Goal: Information Seeking & Learning: Learn about a topic

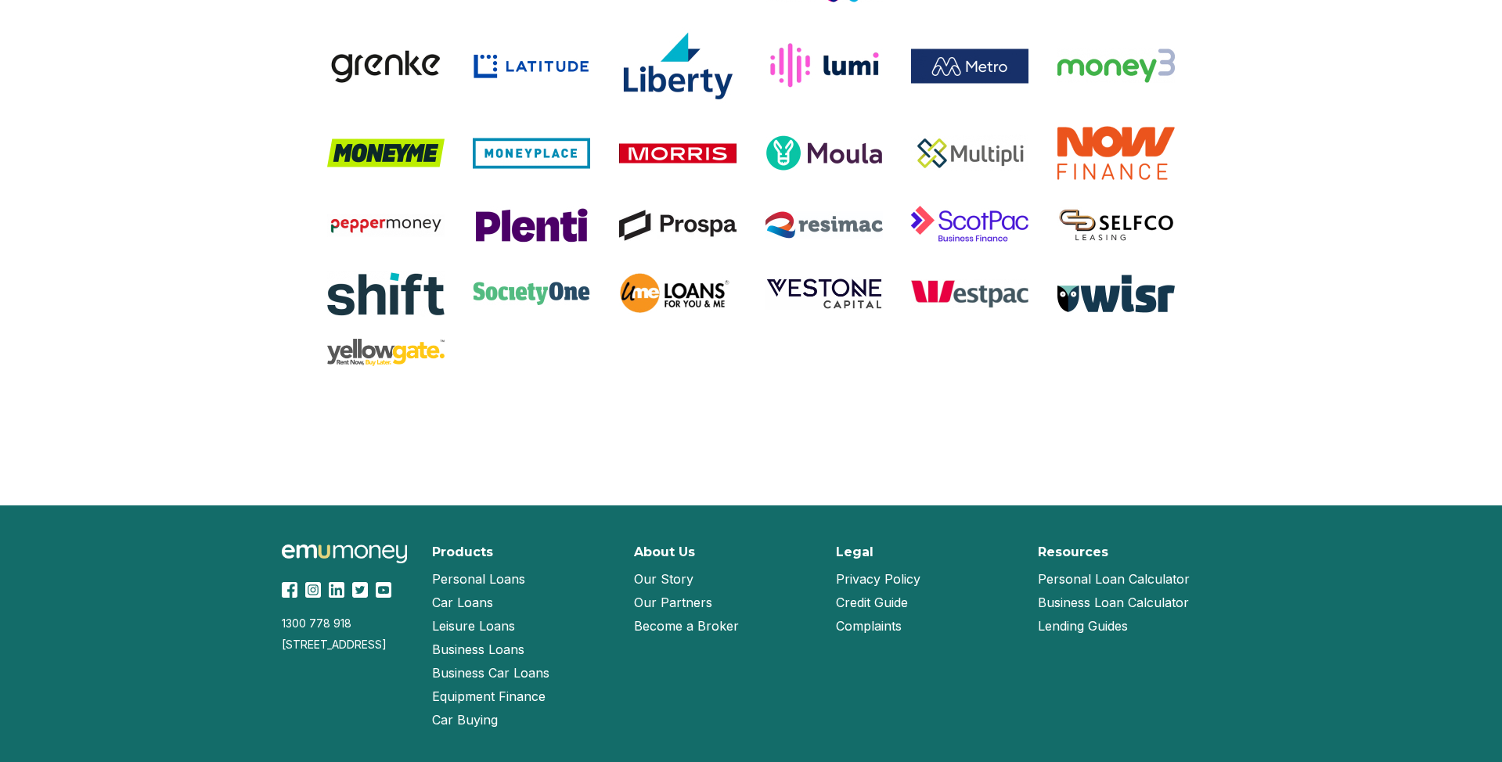
scroll to position [2231, 0]
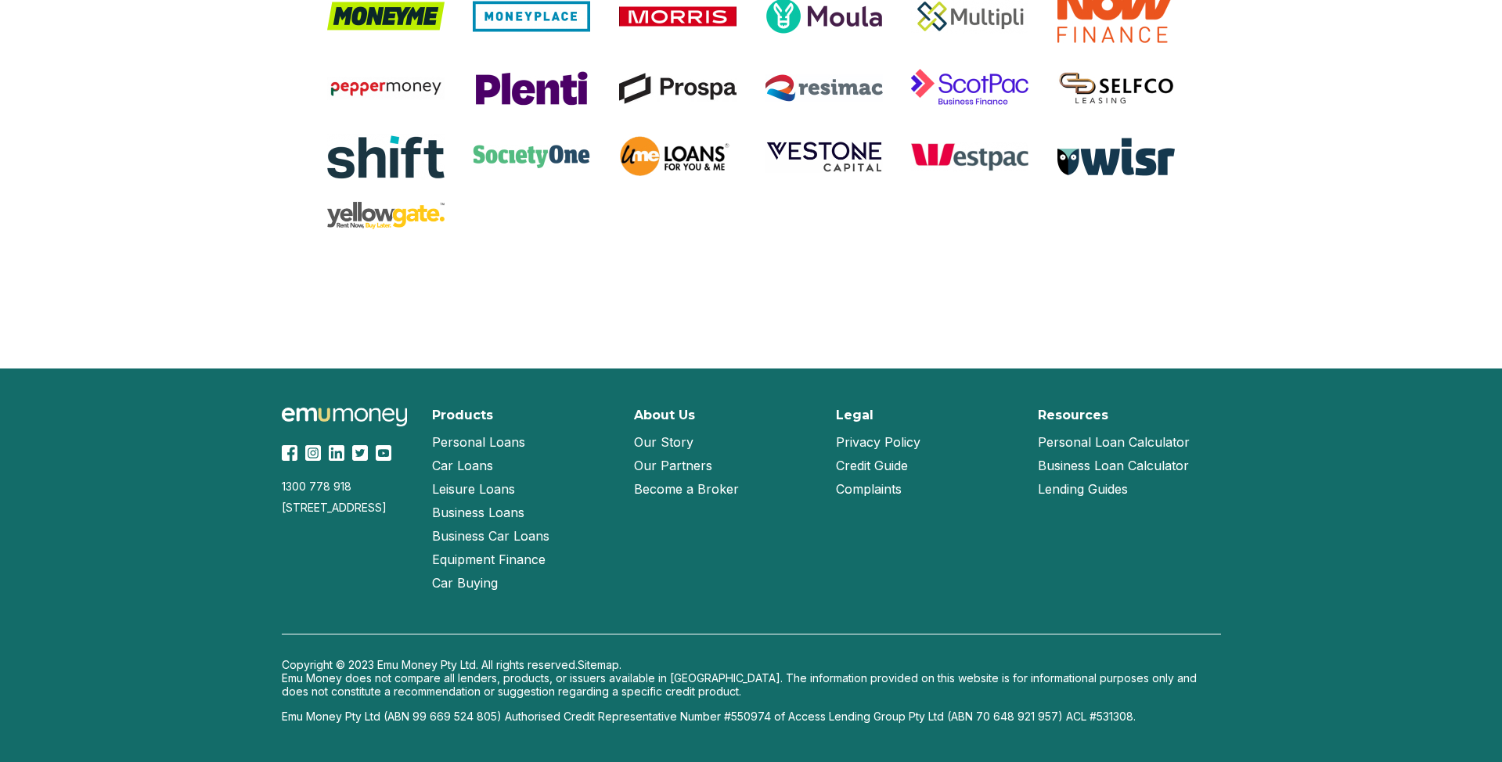
click at [675, 490] on link "Become a Broker" at bounding box center [686, 488] width 105 height 23
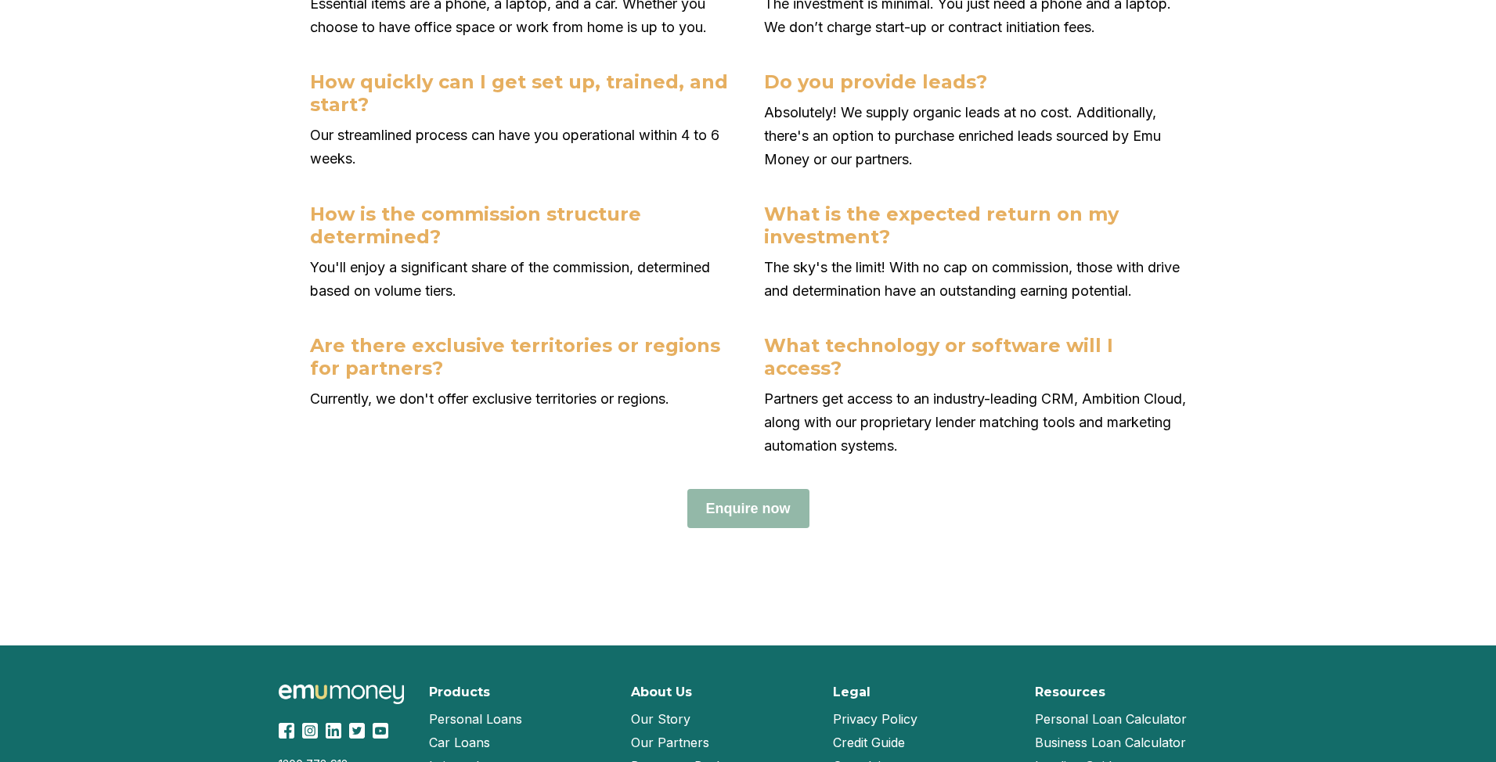
scroll to position [6795, 0]
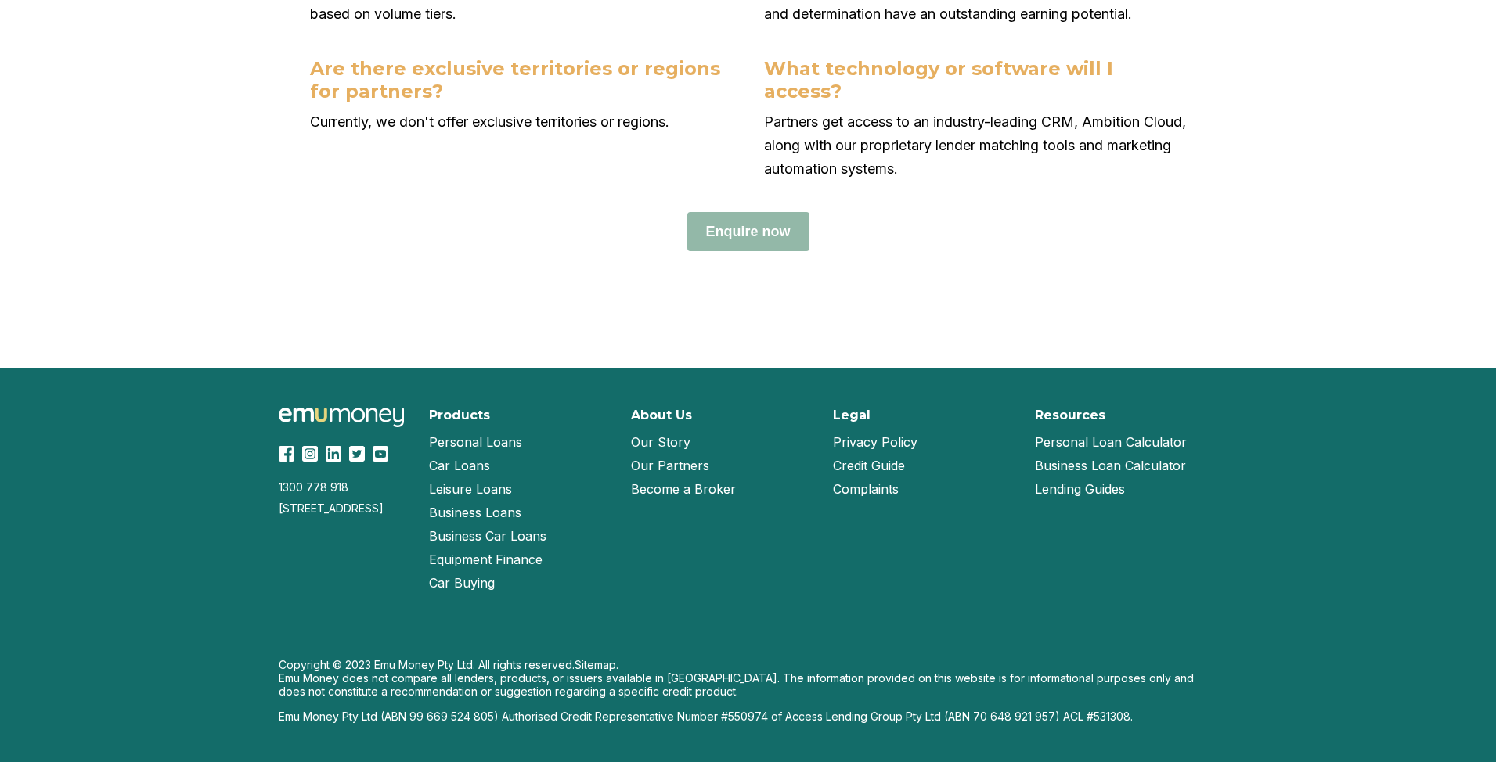
click at [666, 447] on link "Our Story" at bounding box center [660, 441] width 59 height 23
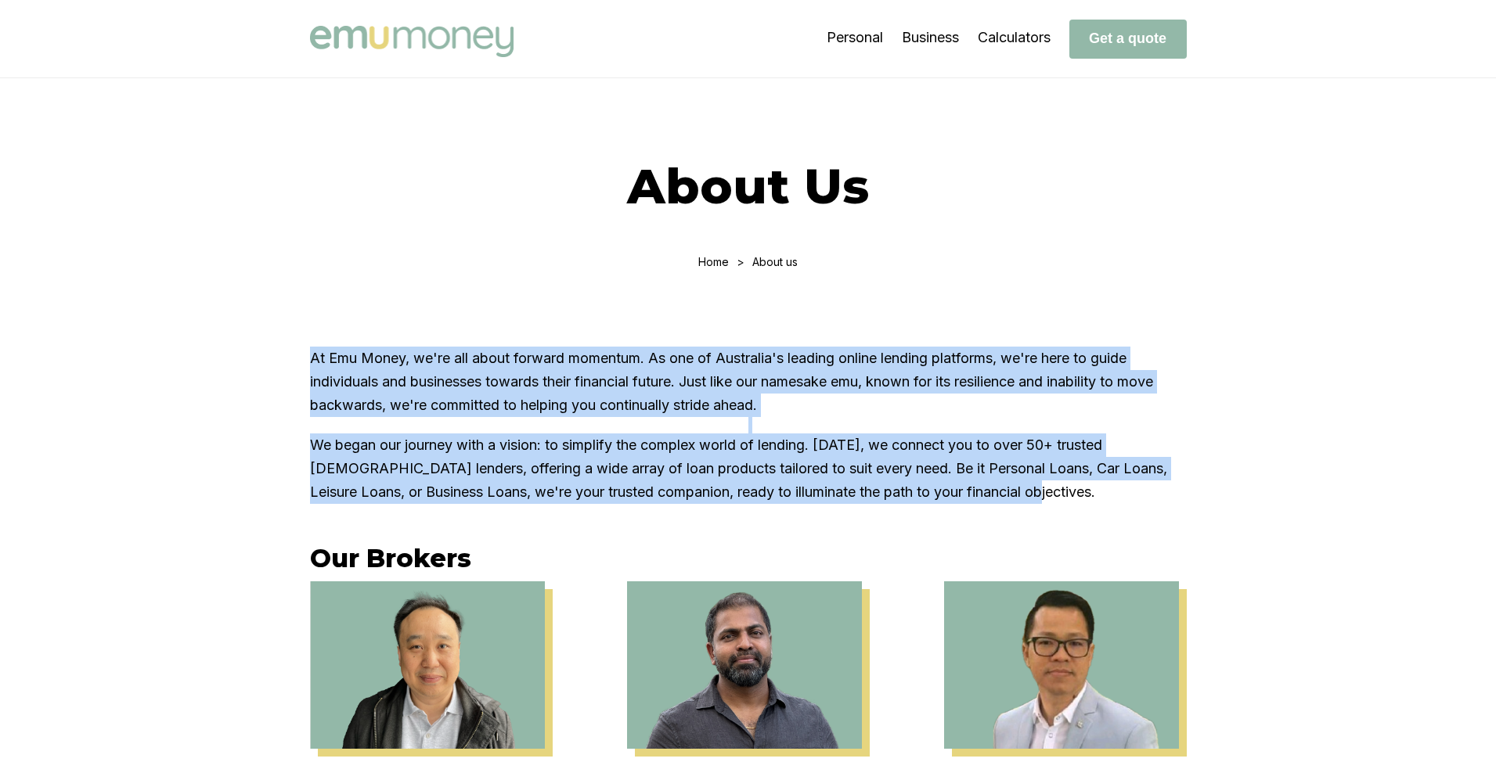
drag, startPoint x: 306, startPoint y: 356, endPoint x: 1010, endPoint y: 486, distance: 715.5
copy div "At Emu Money, we're all about forward momentum. As one of Australia's leading o…"
